Goal: Task Accomplishment & Management: Use online tool/utility

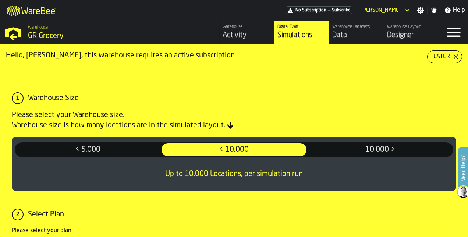
click at [450, 11] on icon "button-toggle-Help" at bounding box center [448, 10] width 6 height 6
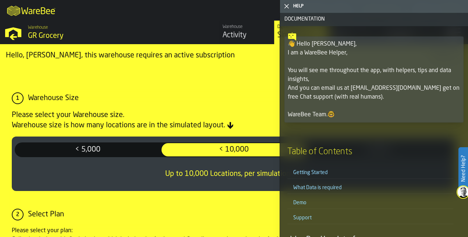
click at [287, 4] on icon "button-toggle-Close me" at bounding box center [286, 6] width 9 height 9
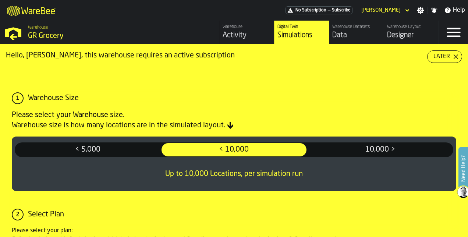
click at [434, 7] on icon "button-toggle-Notifications" at bounding box center [433, 10] width 7 height 7
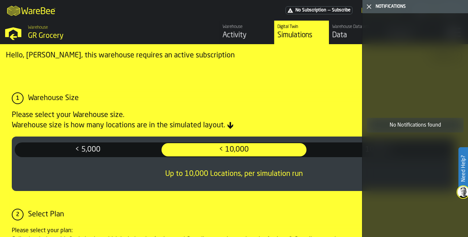
click at [373, 5] on icon "button-toggle-Close me" at bounding box center [369, 6] width 9 height 9
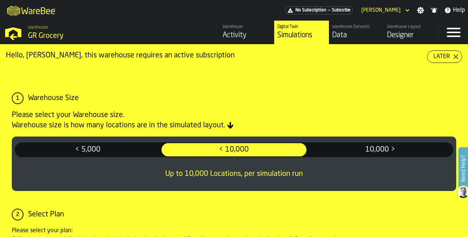
click at [453, 35] on icon "button-toggle-Menu" at bounding box center [454, 33] width 18 height 18
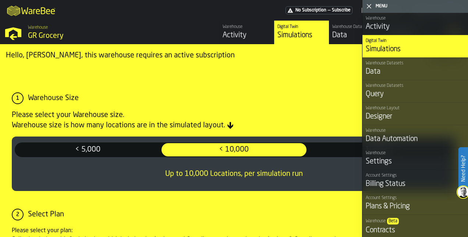
click at [378, 93] on div "Query" at bounding box center [415, 94] width 99 height 10
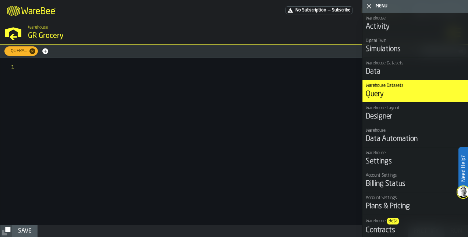
click at [372, 69] on div "Data" at bounding box center [415, 72] width 99 height 10
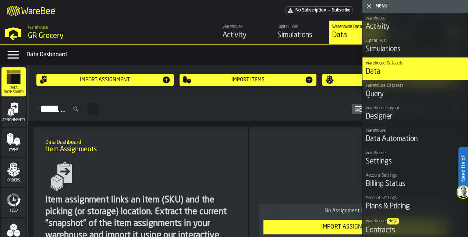
click at [253, 77] on div "Import Items" at bounding box center [247, 80] width 113 height 6
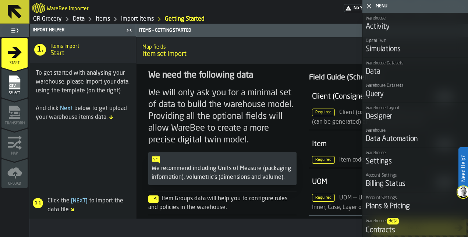
click at [367, 5] on icon "button-toggle-Close me" at bounding box center [369, 6] width 9 height 9
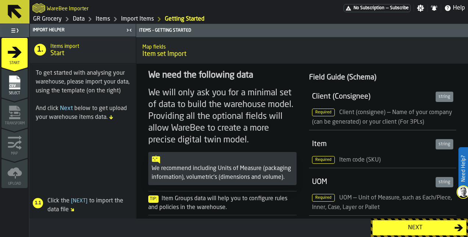
click at [20, 91] on span "Select" at bounding box center [14, 93] width 26 height 4
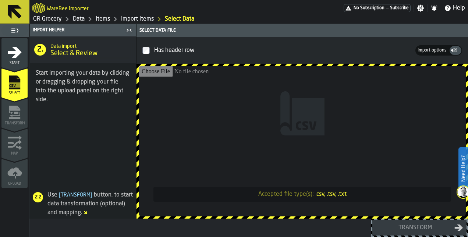
click at [18, 121] on span "Transform" at bounding box center [14, 123] width 26 height 4
click at [12, 58] on icon "menu Start" at bounding box center [14, 52] width 15 height 15
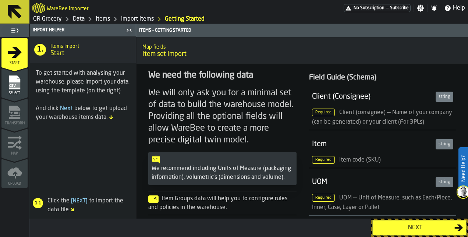
click at [17, 121] on span "Transform" at bounding box center [14, 123] width 26 height 4
click at [19, 85] on rect "menu Select" at bounding box center [14, 84] width 11 height 5
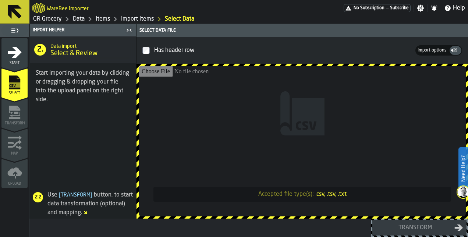
click at [18, 153] on span "Map" at bounding box center [14, 154] width 26 height 4
click at [11, 51] on icon "menu Start" at bounding box center [15, 51] width 14 height 11
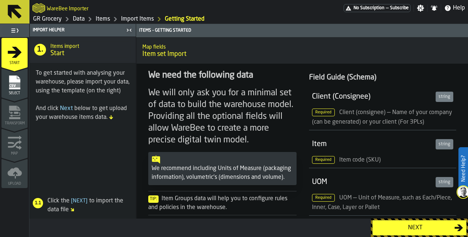
click at [127, 15] on link "Import Items" at bounding box center [137, 19] width 33 height 9
click at [99, 14] on div "WareBee Importer" at bounding box center [187, 7] width 311 height 13
click at [81, 19] on link "Data" at bounding box center [79, 19] width 12 height 9
